Goal: Transaction & Acquisition: Subscribe to service/newsletter

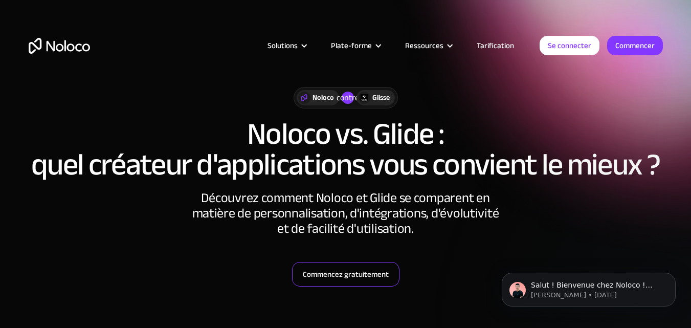
click at [343, 277] on font "Commencez gratuitement" at bounding box center [346, 274] width 86 height 14
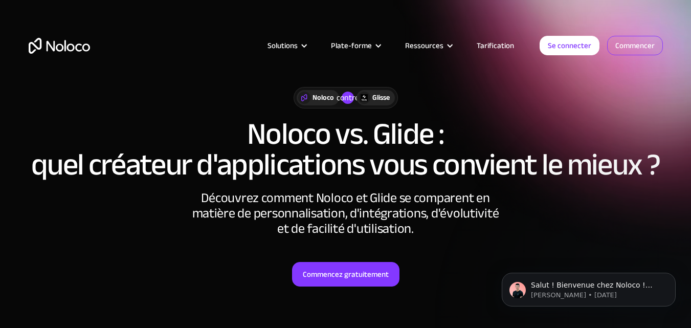
click at [640, 44] on font "Commencer" at bounding box center [634, 45] width 39 height 14
click at [232, 46] on article "Solutions Cas d'utilisation Types d'entreprises Gestion de projet Gardez une tr…" at bounding box center [315, 45] width 450 height 13
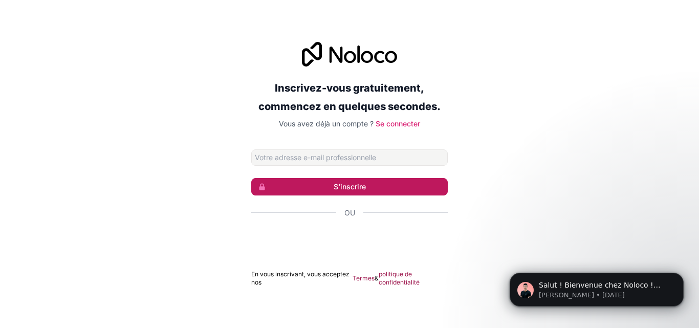
click at [343, 184] on font "S'inscrire" at bounding box center [349, 186] width 32 height 9
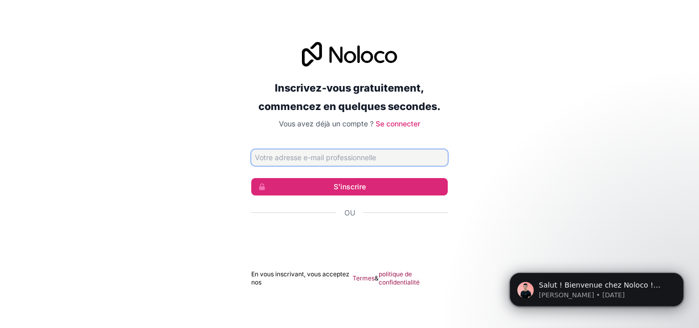
click at [283, 156] on input "Adresse email" at bounding box center [349, 157] width 196 height 16
click at [186, 192] on div "Inscrivez-vous gratuitement, commencez en quelques secondes. Vous avez déjà un …" at bounding box center [349, 164] width 699 height 273
